Goal: Navigation & Orientation: Find specific page/section

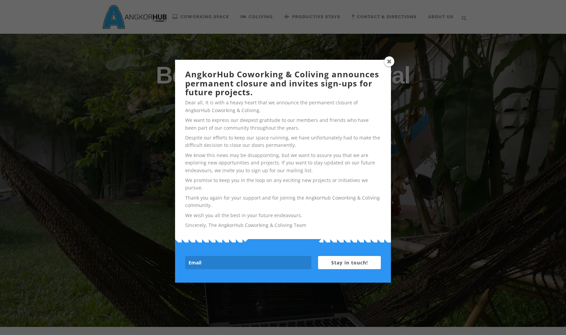
click at [391, 61] on span at bounding box center [389, 61] width 10 height 10
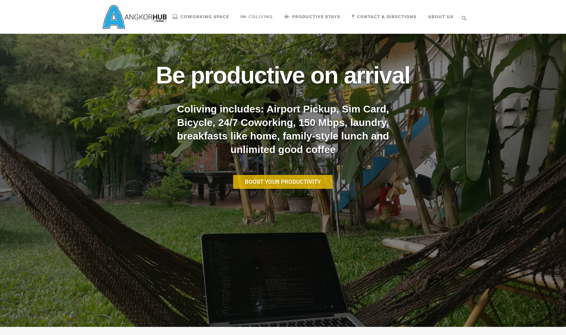
click at [275, 16] on link "Coliving" at bounding box center [257, 17] width 44 height 34
click at [273, 19] on span "Coliving" at bounding box center [261, 16] width 24 height 5
